Goal: Information Seeking & Learning: Learn about a topic

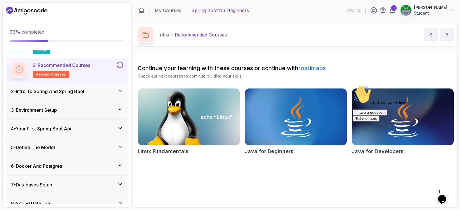
scroll to position [115, 0]
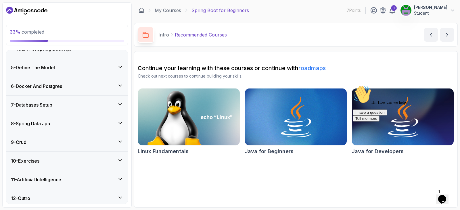
click at [82, 86] on div "6 - Docker And Postgres" at bounding box center [67, 86] width 112 height 7
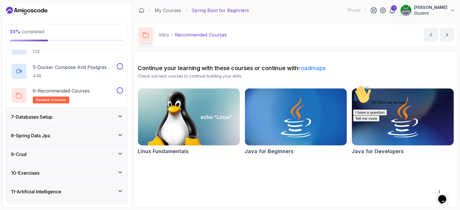
scroll to position [211, 0]
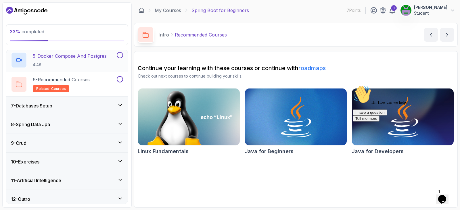
click at [73, 59] on p "5 - Docker Compose And Postgres" at bounding box center [70, 56] width 74 height 7
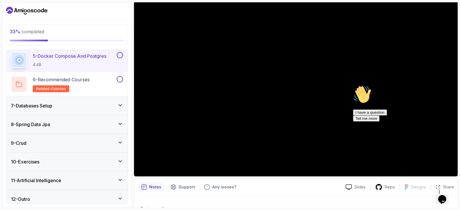
scroll to position [58, 0]
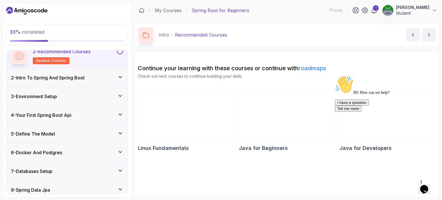
scroll to position [86, 0]
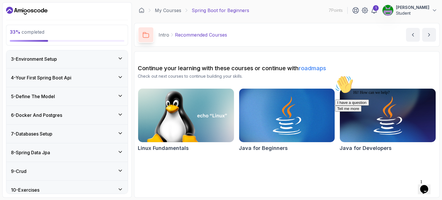
click at [74, 117] on div "6 - Docker And Postgres" at bounding box center [67, 115] width 112 height 7
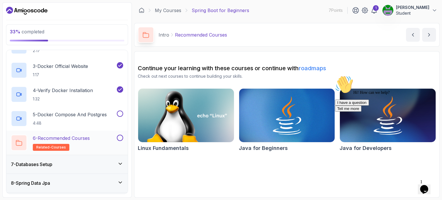
scroll to position [153, 0]
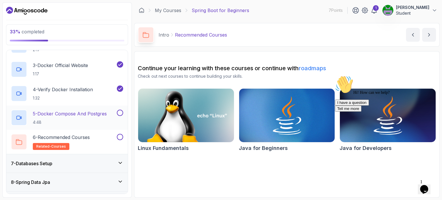
click at [79, 119] on p "4:48" at bounding box center [70, 122] width 74 height 6
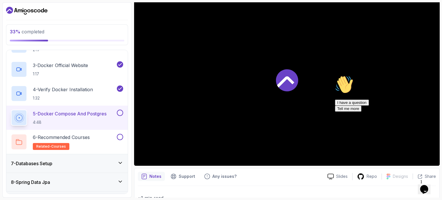
scroll to position [58, 0]
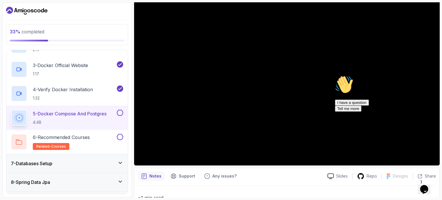
click at [222, 75] on icon "Chat attention grabber" at bounding box center [335, 75] width 0 height 0
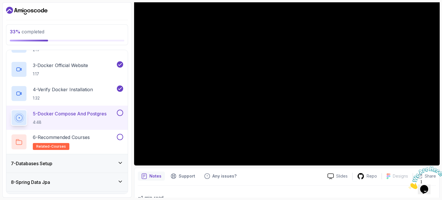
click at [222, 180] on div "Notes Support Any issues?" at bounding box center [230, 176] width 185 height 9
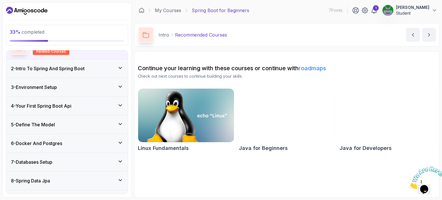
scroll to position [128, 0]
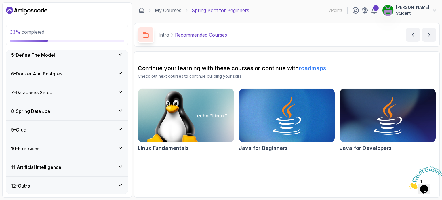
drag, startPoint x: 61, startPoint y: 71, endPoint x: 62, endPoint y: 125, distance: 53.8
click at [61, 71] on h3 "6 - Docker And Postgres" at bounding box center [36, 73] width 51 height 7
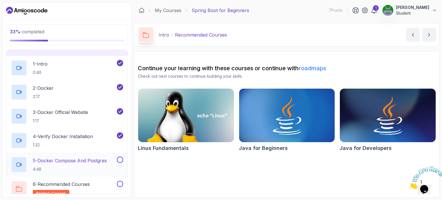
scroll to position [137, 0]
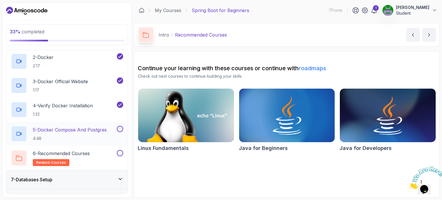
click at [67, 126] on p "5 - Docker Compose And Postgres" at bounding box center [70, 129] width 74 height 7
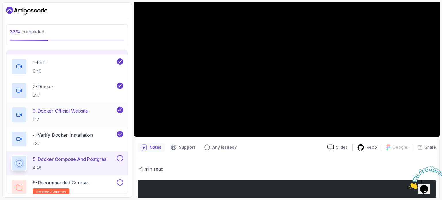
scroll to position [108, 0]
click at [91, 137] on p "4 - Verify Docker Installation" at bounding box center [63, 134] width 60 height 7
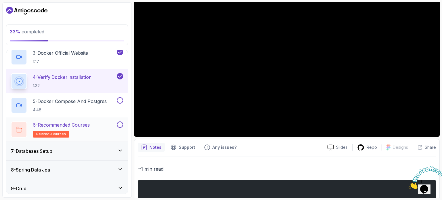
scroll to position [166, 0]
click at [94, 136] on div "6 - Recommended Courses related-courses" at bounding box center [63, 129] width 105 height 16
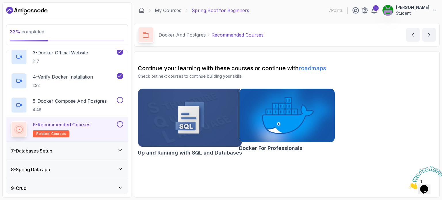
click at [294, 116] on img at bounding box center [287, 115] width 100 height 56
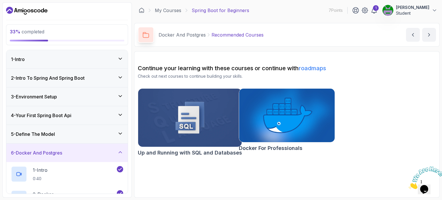
click at [79, 80] on h3 "2 - Intro To Spring And Spring Boot" at bounding box center [48, 78] width 74 height 7
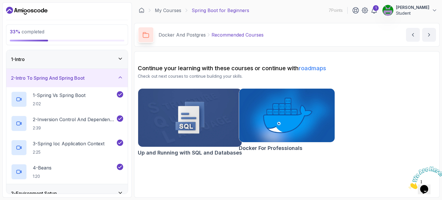
scroll to position [58, 0]
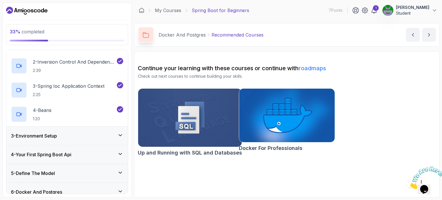
click at [77, 130] on div "3 - Environment Setup" at bounding box center [66, 136] width 121 height 18
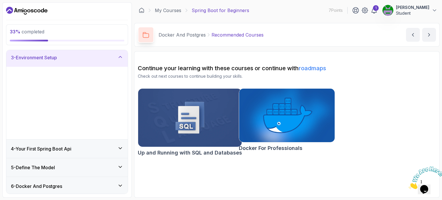
scroll to position [39, 0]
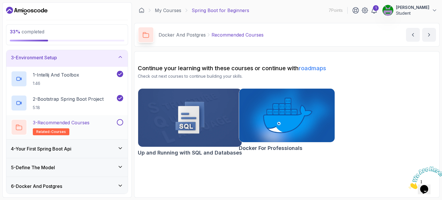
click at [98, 124] on div "3 - Recommended Courses related-courses" at bounding box center [63, 127] width 105 height 16
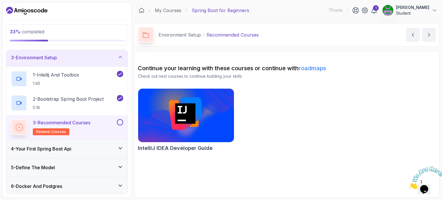
click at [92, 149] on div "4 - Your First Spring Boot Api" at bounding box center [67, 148] width 112 height 7
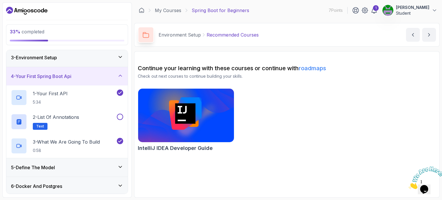
click at [77, 164] on div "5 - Define The Model" at bounding box center [67, 167] width 112 height 7
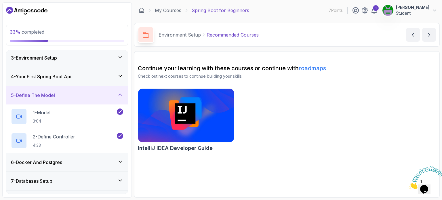
scroll to position [68, 0]
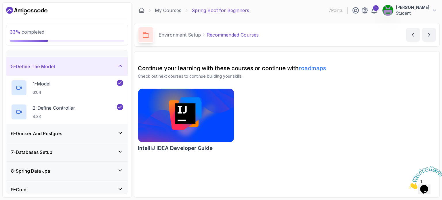
click at [85, 138] on div "6 - Docker And Postgres" at bounding box center [66, 133] width 121 height 18
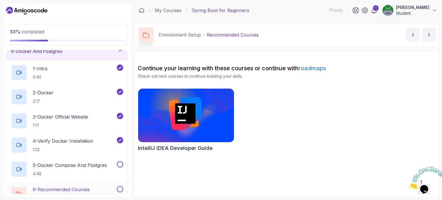
scroll to position [154, 0]
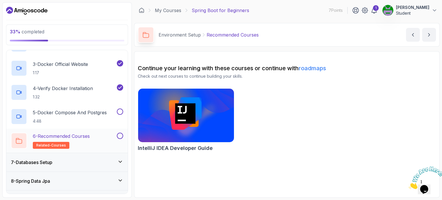
click at [89, 137] on p "6 - Recommended Courses" at bounding box center [61, 136] width 57 height 7
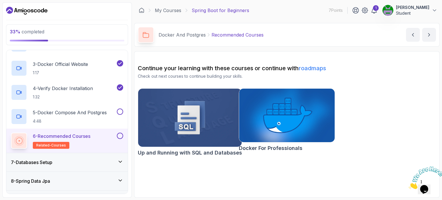
click at [218, 115] on img at bounding box center [190, 117] width 109 height 61
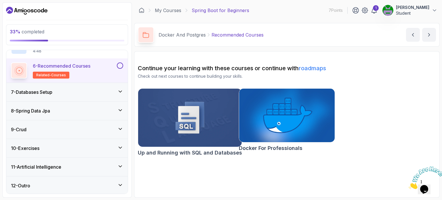
click at [78, 92] on div "7 - Databases Setup" at bounding box center [67, 92] width 112 height 7
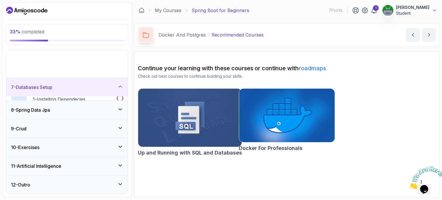
scroll to position [79, 0]
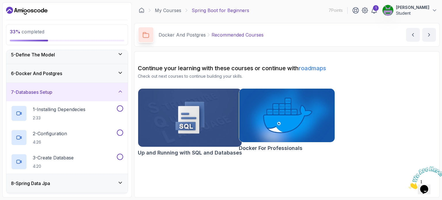
click at [81, 96] on div "7 - Databases Setup" at bounding box center [66, 92] width 121 height 18
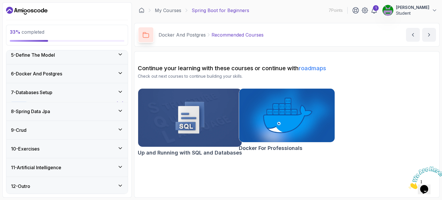
click at [78, 77] on div "6 - Docker And Postgres" at bounding box center [66, 73] width 121 height 18
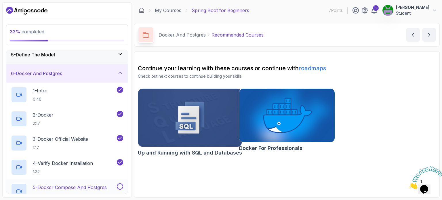
scroll to position [137, 0]
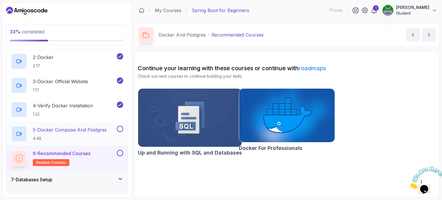
click at [83, 127] on p "5 - Docker Compose And Postgres" at bounding box center [70, 129] width 74 height 7
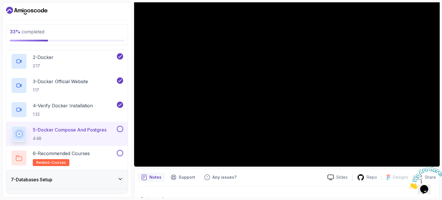
scroll to position [58, 0]
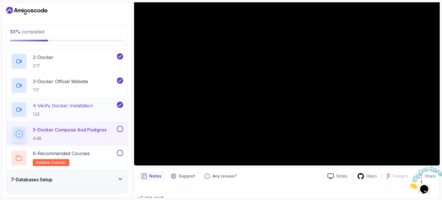
click at [91, 99] on div "4 - Verify Docker Installation 1:32" at bounding box center [66, 110] width 121 height 24
click at [88, 81] on p "3 - Docker Official Website" at bounding box center [60, 81] width 55 height 7
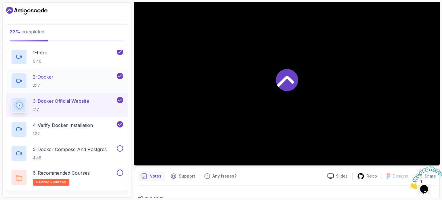
scroll to position [79, 0]
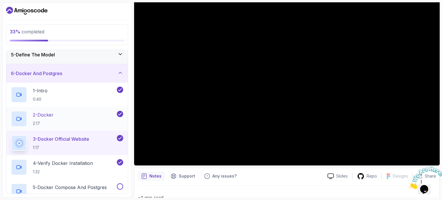
click at [75, 123] on div "2 - Docker 2:17" at bounding box center [63, 119] width 105 height 16
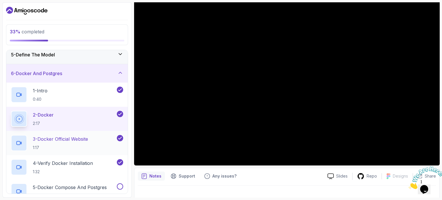
click at [94, 142] on div "3 - Docker Official Website 1:17" at bounding box center [63, 143] width 105 height 16
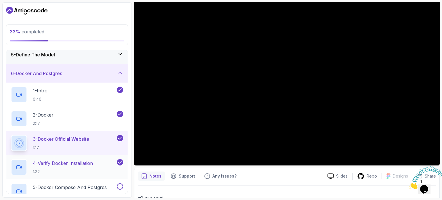
click at [81, 160] on p "4 - Verify Docker Installation" at bounding box center [63, 163] width 60 height 7
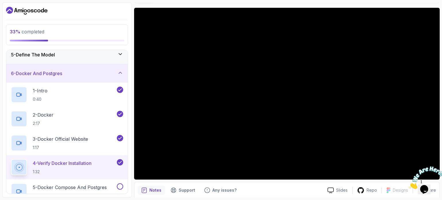
scroll to position [29, 0]
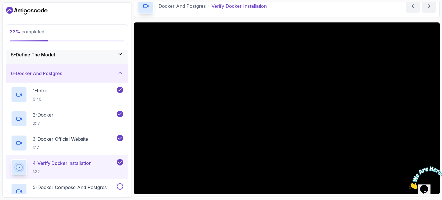
click at [170, 17] on div "Docker And Postgres Verify Docker Installation Verify Docker Installation by ne…" at bounding box center [287, 6] width 306 height 24
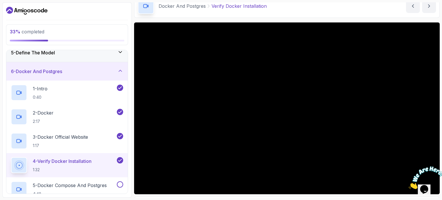
scroll to position [79, 0]
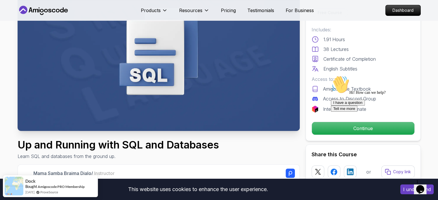
scroll to position [115, 0]
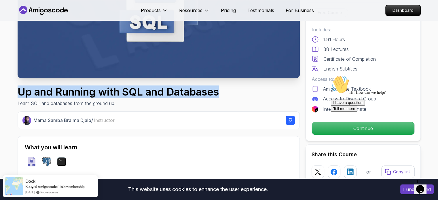
drag, startPoint x: 234, startPoint y: 89, endPoint x: 206, endPoint y: 93, distance: 27.8
click at [21, 94] on div "Up and Running with SQL and Databases Learn SQL and databases from the ground u…" at bounding box center [159, 96] width 282 height 21
click at [226, 94] on div "Up and Running with SQL and Databases Learn SQL and databases from the ground u…" at bounding box center [159, 96] width 282 height 21
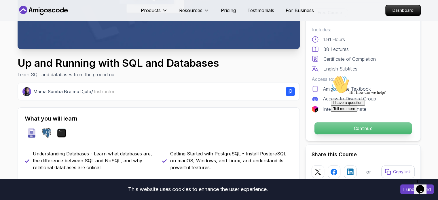
scroll to position [86, 0]
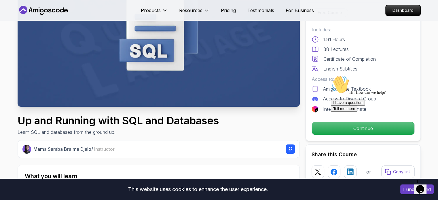
click at [331, 112] on div "Hi! How can we help? I have a question Tell me more" at bounding box center [383, 93] width 104 height 36
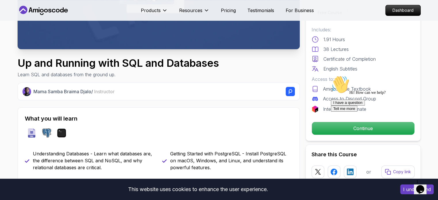
scroll to position [0, 0]
